Goal: Transaction & Acquisition: Purchase product/service

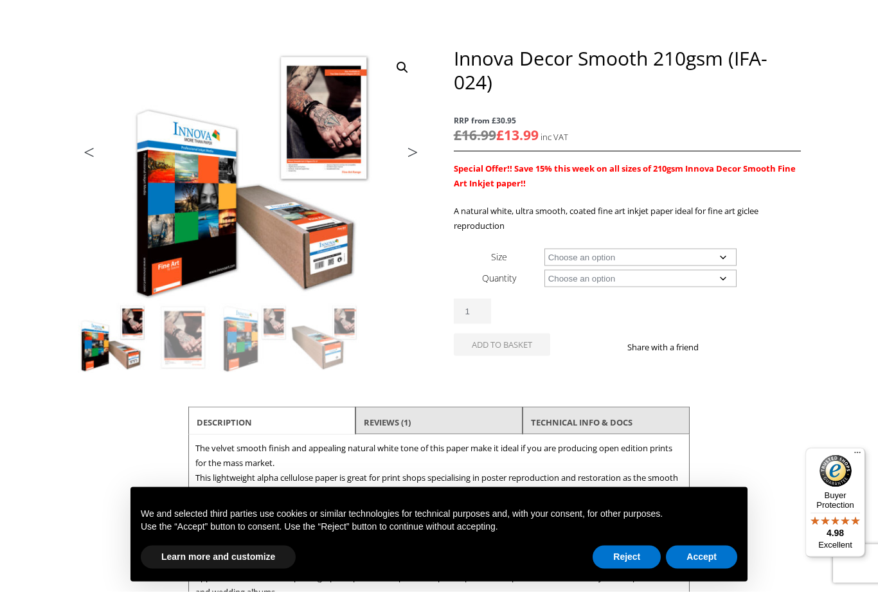
click at [652, 251] on select "Choose an option A4 Sheet A3 Sheet A3+ Sheet A2 Sheet 17" Wide Roll 24" Wide Ro…" at bounding box center [641, 257] width 193 height 17
select select "a2-sheet"
click at [657, 280] on select "Choose an option 25 Sheets" at bounding box center [641, 277] width 193 height 17
select select "25-sheets"
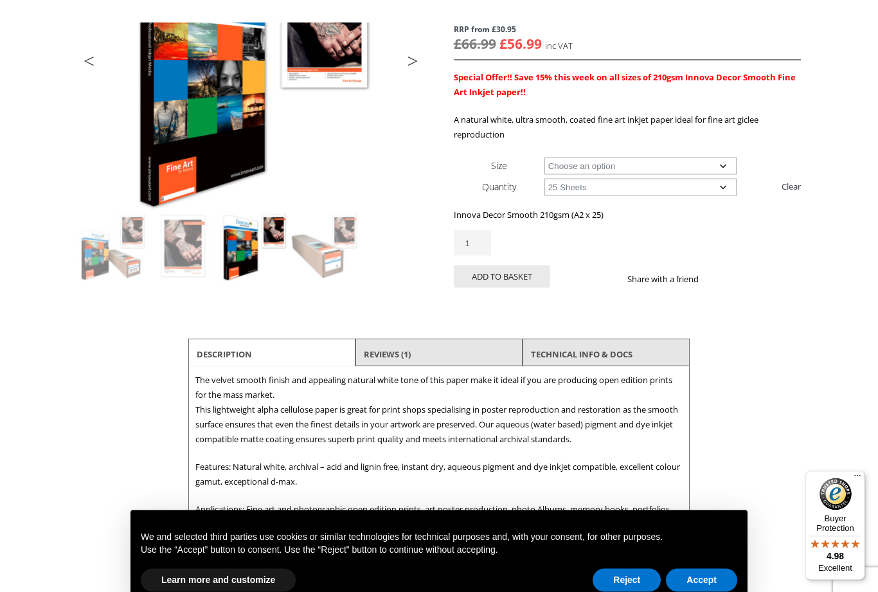
scroll to position [221, 0]
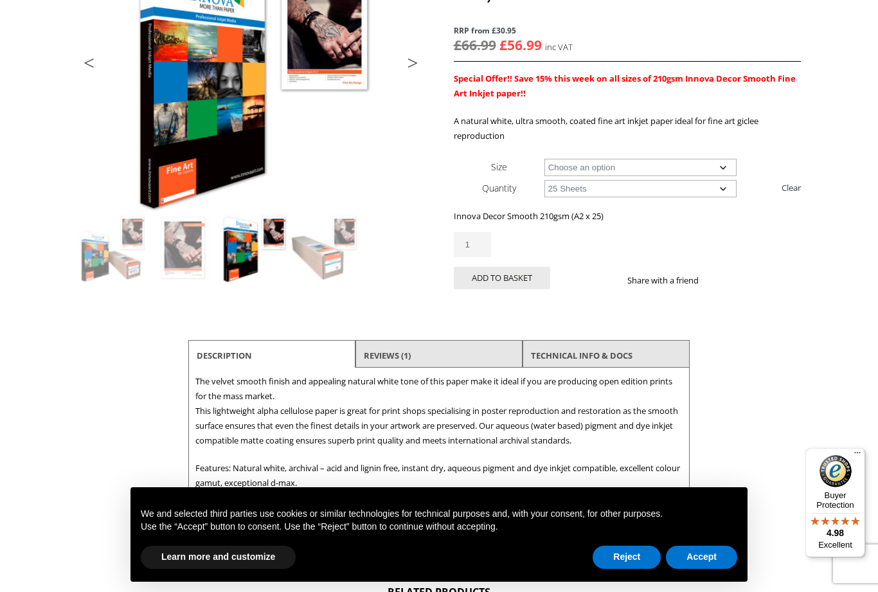
click at [433, 350] on li "Reviews (1)" at bounding box center [439, 355] width 167 height 31
click at [402, 350] on link "Reviews (1)" at bounding box center [387, 355] width 47 height 23
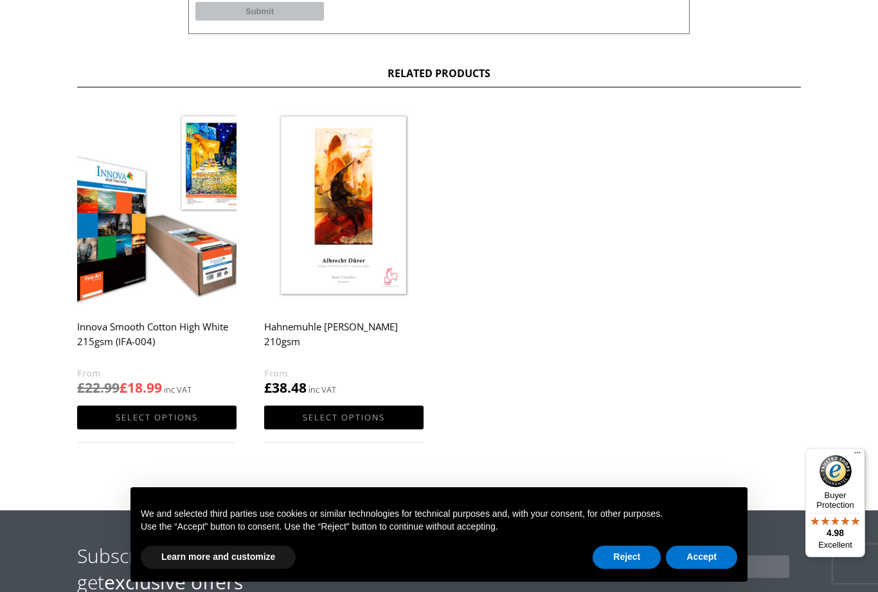
scroll to position [998, 0]
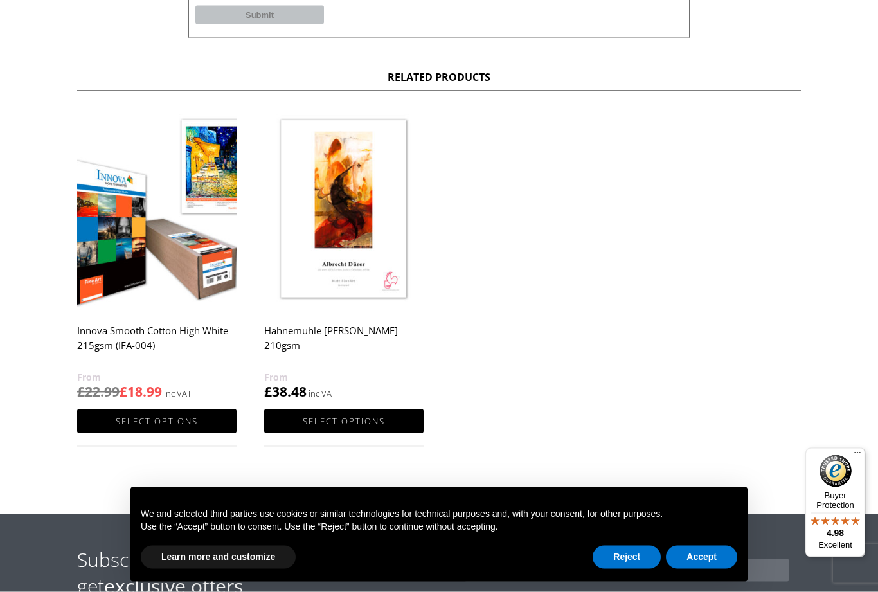
click at [314, 278] on img at bounding box center [343, 210] width 159 height 199
click at [364, 287] on img at bounding box center [343, 210] width 159 height 199
click at [353, 421] on link "Select options" at bounding box center [343, 422] width 159 height 24
click at [700, 563] on button "Accept" at bounding box center [701, 557] width 71 height 23
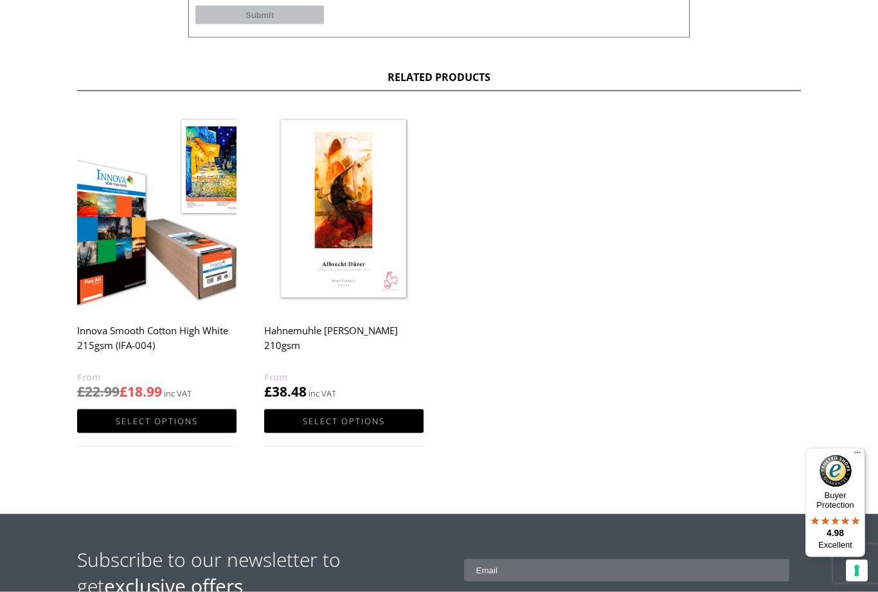
click at [700, 561] on input "email" at bounding box center [627, 570] width 326 height 23
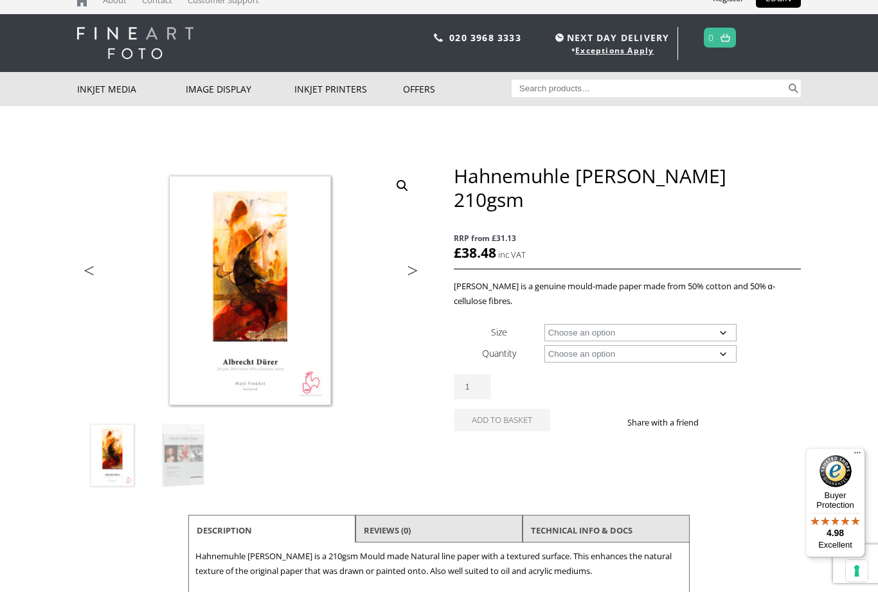
click at [660, 324] on select "Choose an option A4 Sheet A3 Sheet A3+ Sheet A2 Sheet 17" Wide Roll 24" Wide Ro…" at bounding box center [641, 332] width 193 height 17
select select "a2-sheet"
click at [656, 345] on select "Choose an option 25 Sheets" at bounding box center [641, 353] width 193 height 17
select select "25-sheets"
